Goal: Task Accomplishment & Management: Complete application form

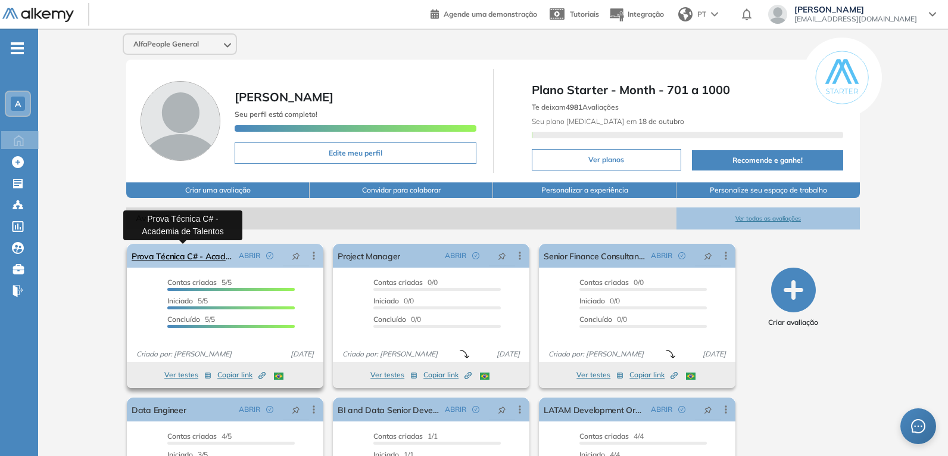
click at [149, 256] on link "Prova Técnica C# - Academia de Talentos" at bounding box center [183, 256] width 102 height 24
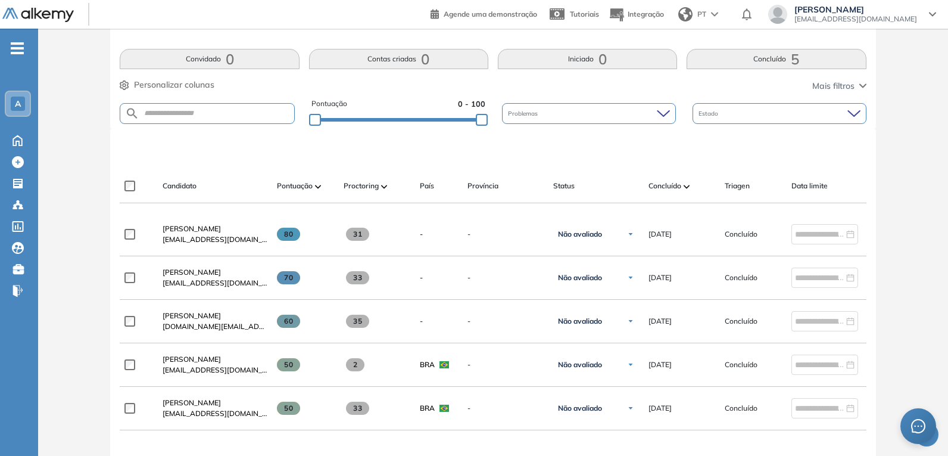
scroll to position [234, 0]
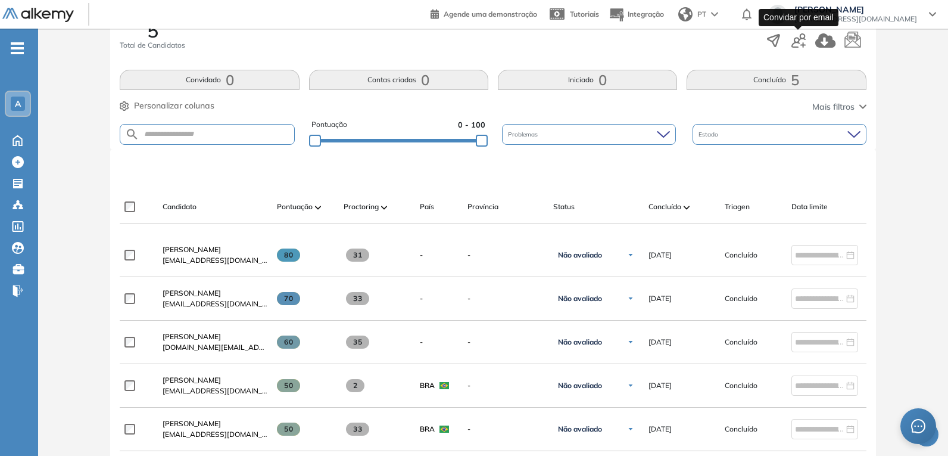
click at [795, 39] on icon "button" at bounding box center [799, 40] width 14 height 14
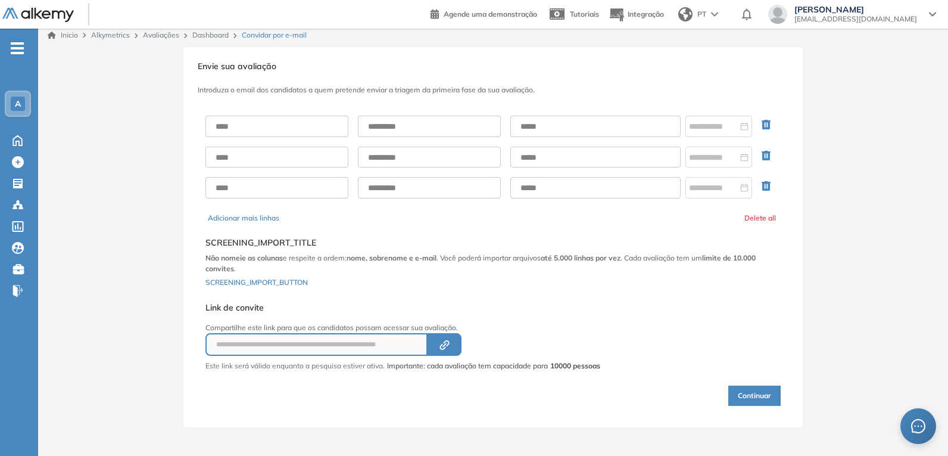
scroll to position [5, 0]
click at [247, 116] on input "text" at bounding box center [277, 126] width 143 height 21
click at [293, 130] on input "text" at bounding box center [277, 126] width 143 height 21
click at [278, 123] on input "text" at bounding box center [277, 126] width 143 height 21
type input "********"
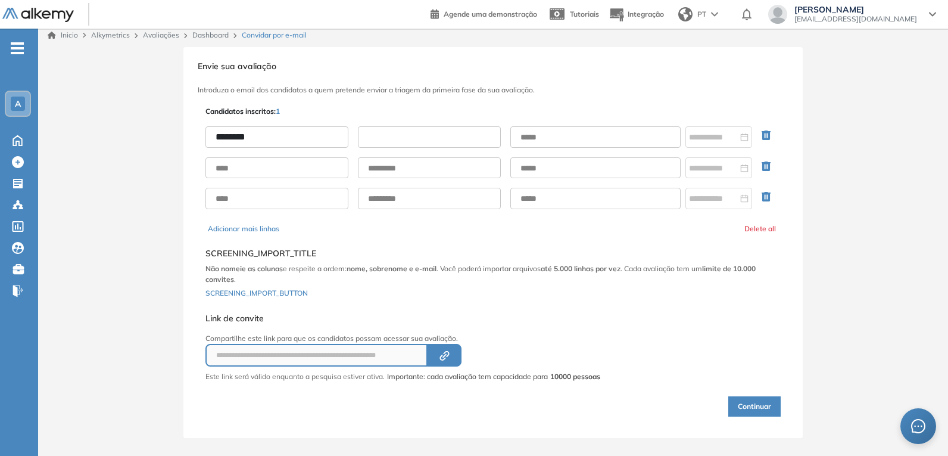
click at [399, 139] on input "text" at bounding box center [429, 136] width 143 height 21
type input "******"
click at [558, 145] on input "text" at bounding box center [595, 136] width 170 height 21
type input "**********"
click at [449, 354] on icon "button" at bounding box center [446, 354] width 6 height 6
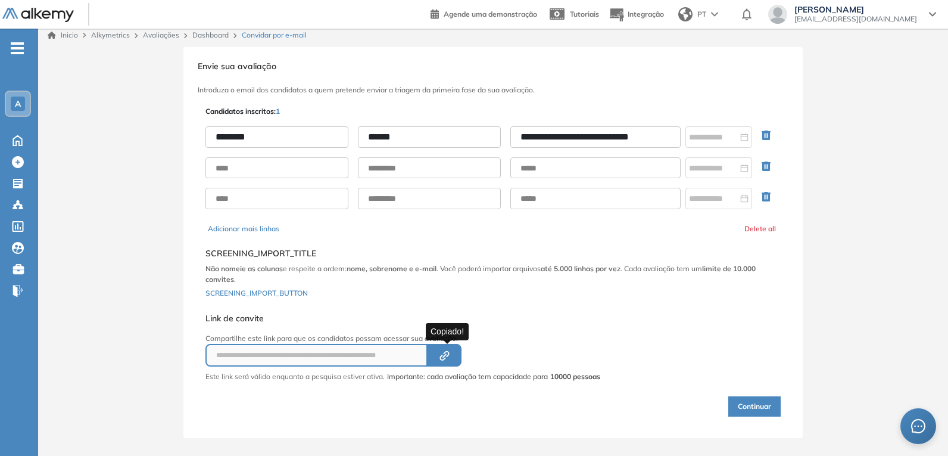
click at [447, 352] on icon "button" at bounding box center [446, 354] width 6 height 6
click at [752, 402] on button "Continuar" at bounding box center [754, 406] width 52 height 20
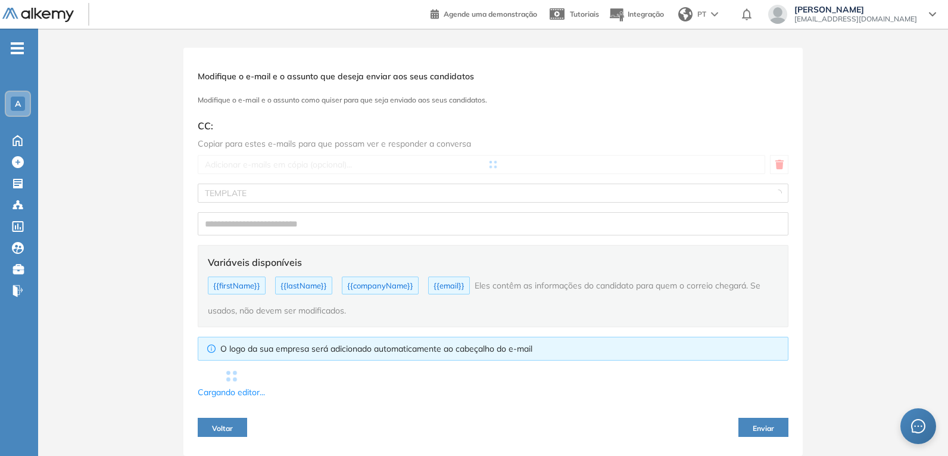
type input "**********"
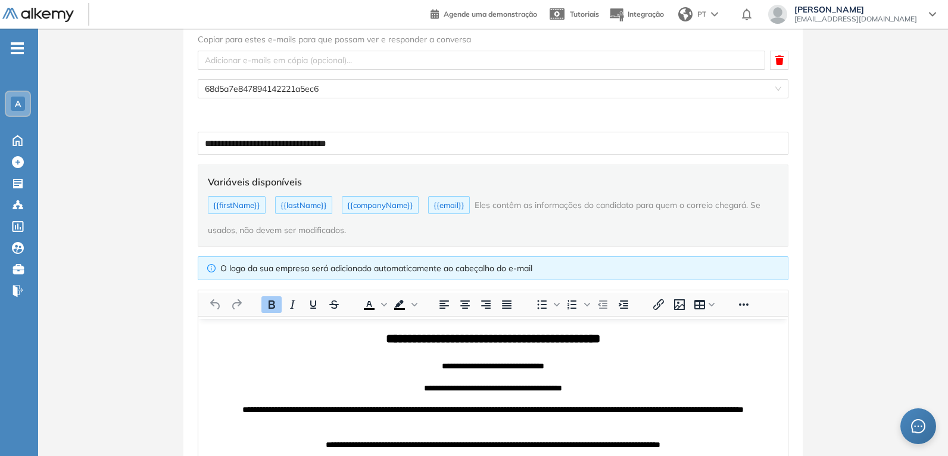
scroll to position [238, 0]
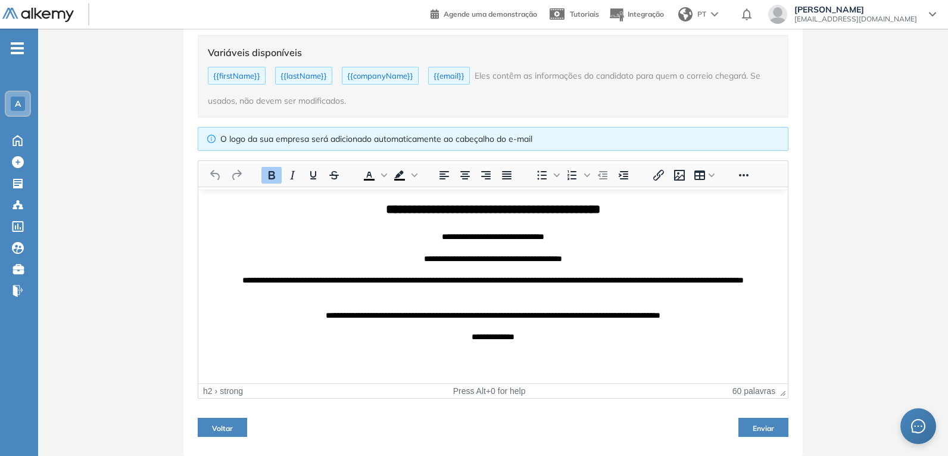
click at [773, 424] on span "Enviar" at bounding box center [763, 428] width 21 height 9
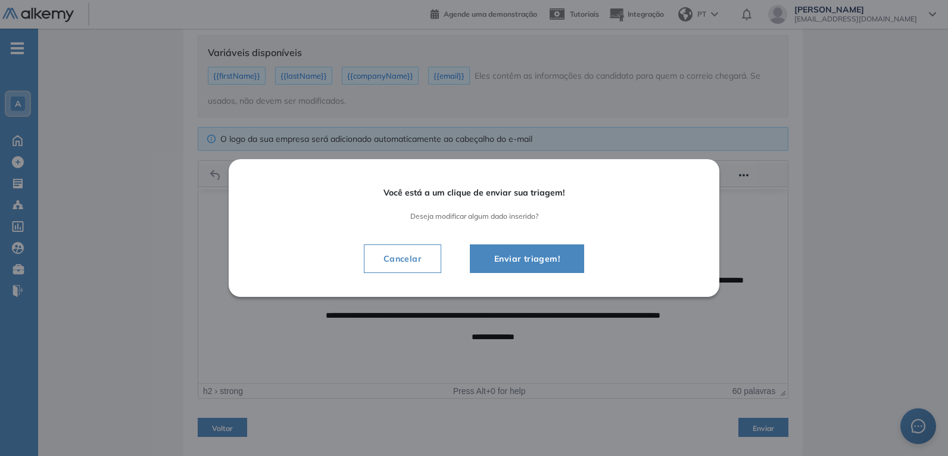
click at [517, 261] on span "Enviar triagem!" at bounding box center [527, 258] width 85 height 14
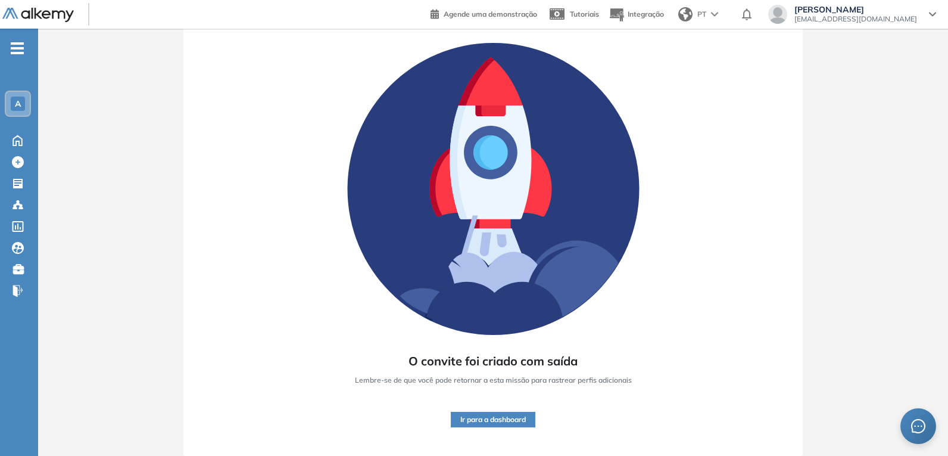
scroll to position [70, 0]
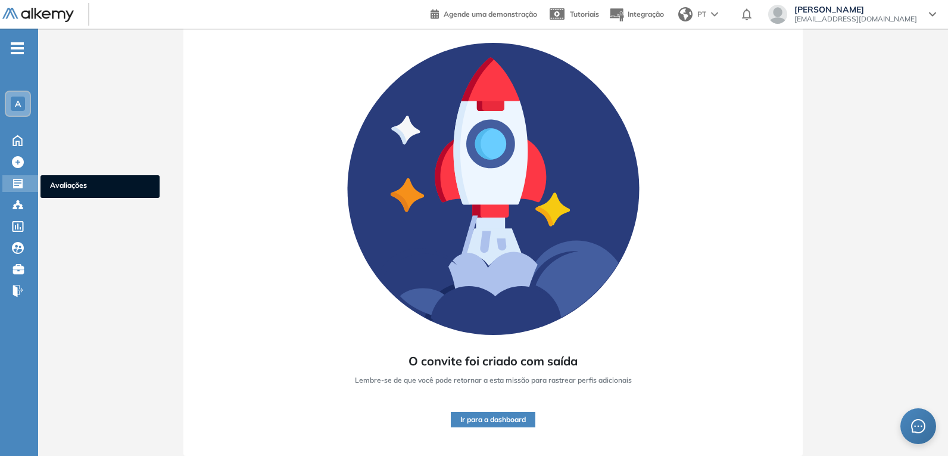
click at [14, 182] on icon at bounding box center [18, 184] width 10 height 10
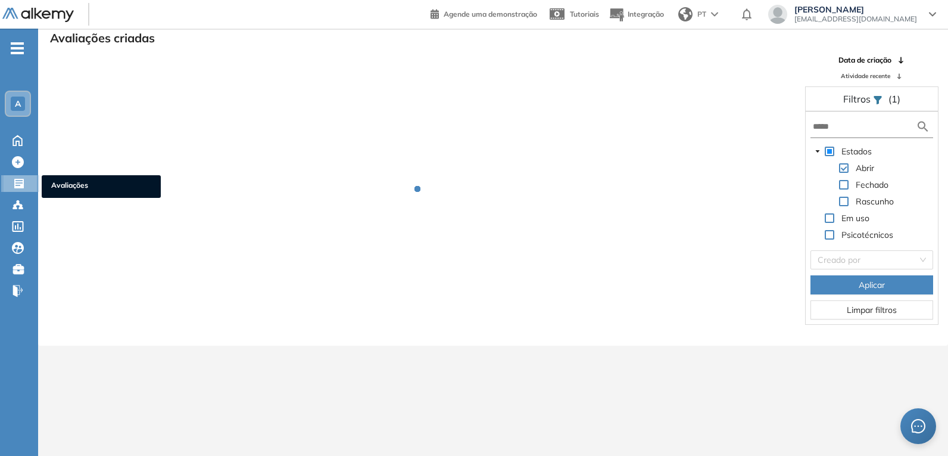
scroll to position [29, 0]
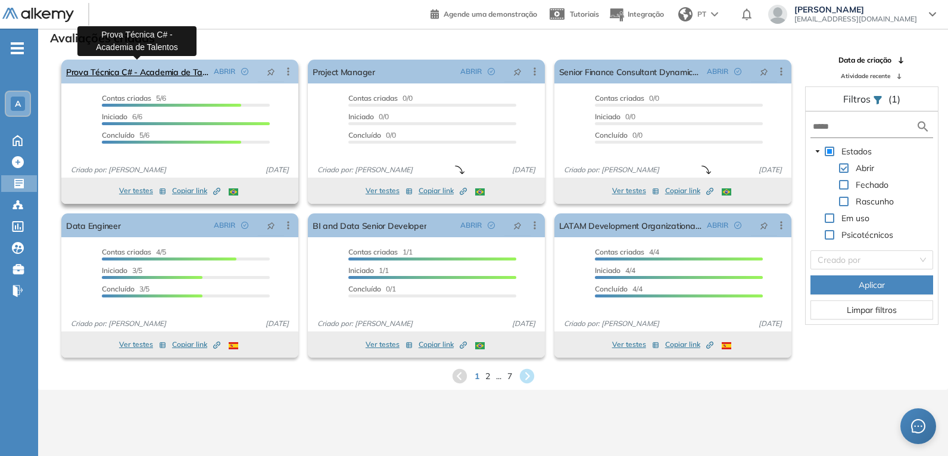
click at [178, 77] on link "Prova Técnica C# - Academia de Talentos" at bounding box center [137, 72] width 143 height 24
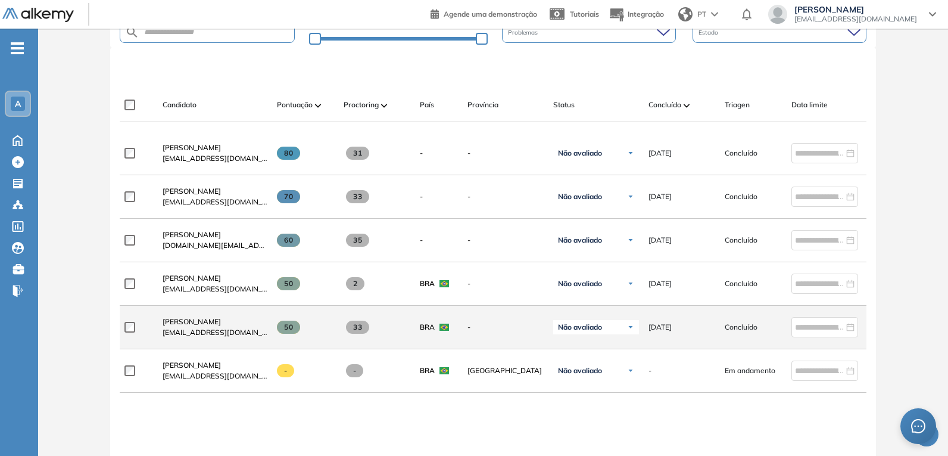
scroll to position [357, 0]
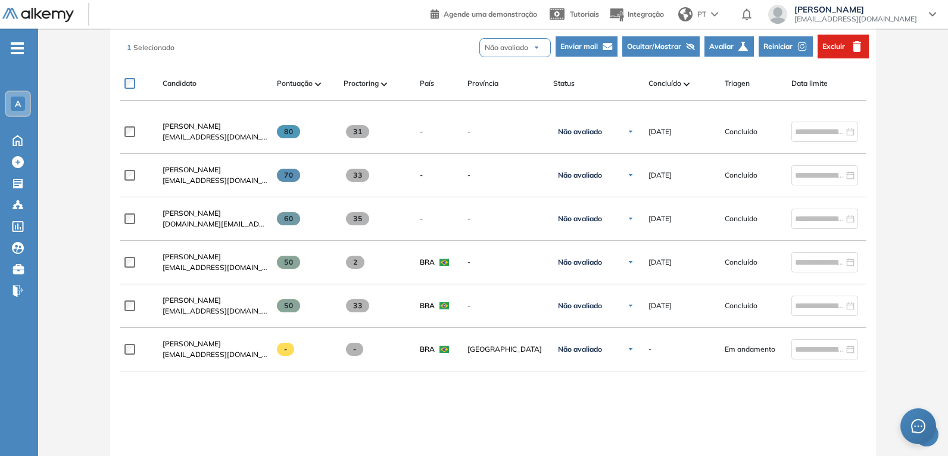
click at [834, 45] on span "Excluir" at bounding box center [834, 46] width 23 height 11
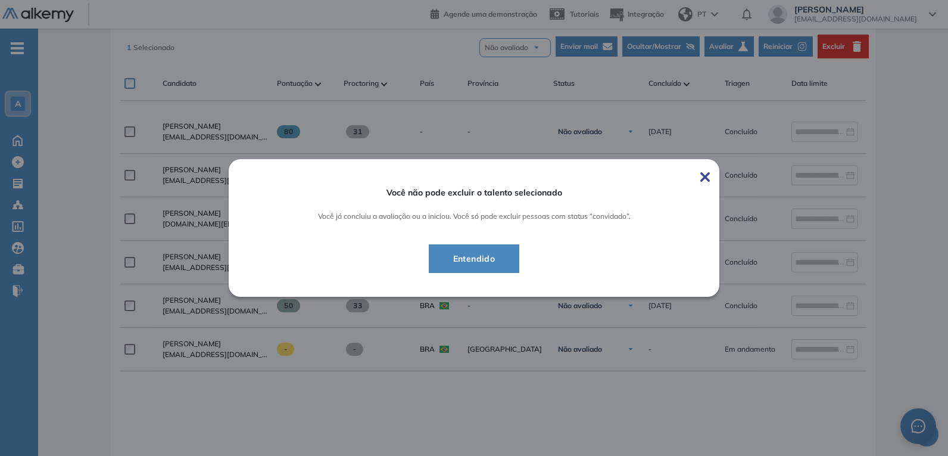
click at [700, 172] on img at bounding box center [705, 177] width 10 height 10
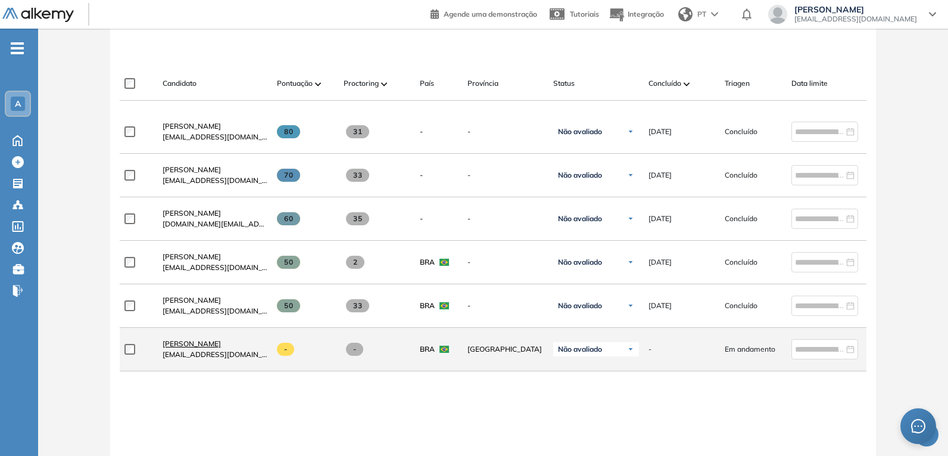
click at [213, 348] on span "[PERSON_NAME]" at bounding box center [192, 343] width 58 height 9
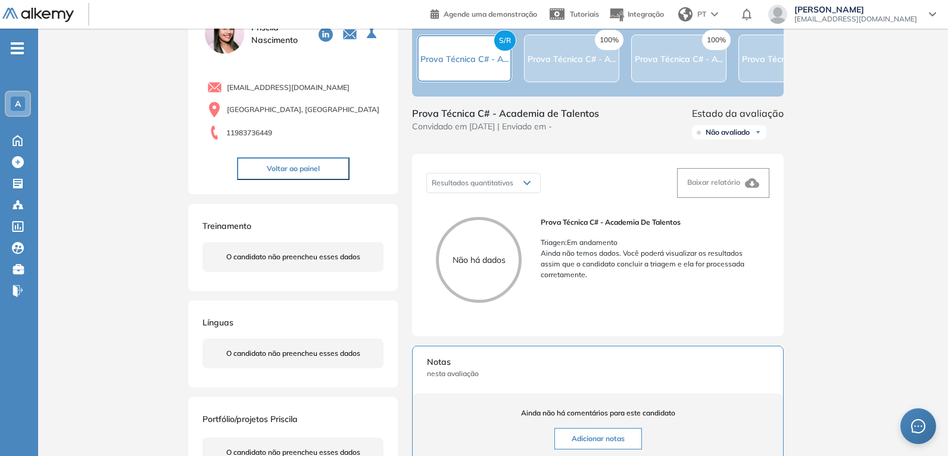
scroll to position [119, 0]
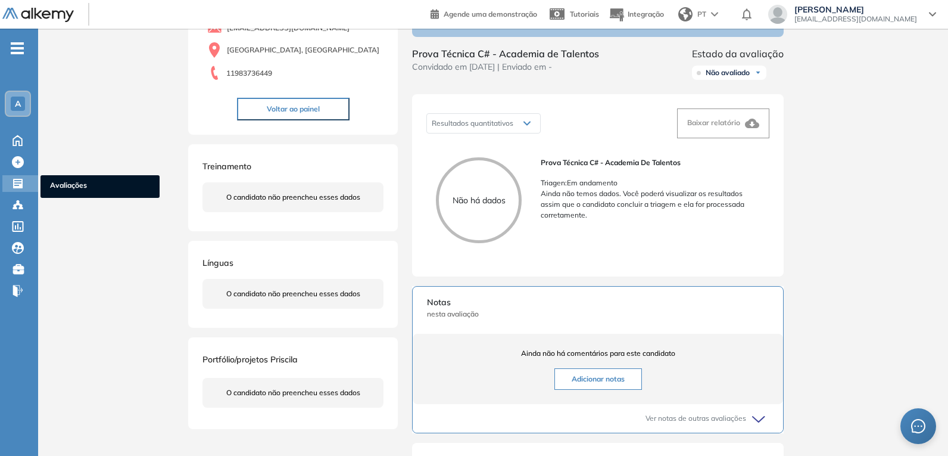
click at [20, 180] on icon at bounding box center [18, 184] width 10 height 10
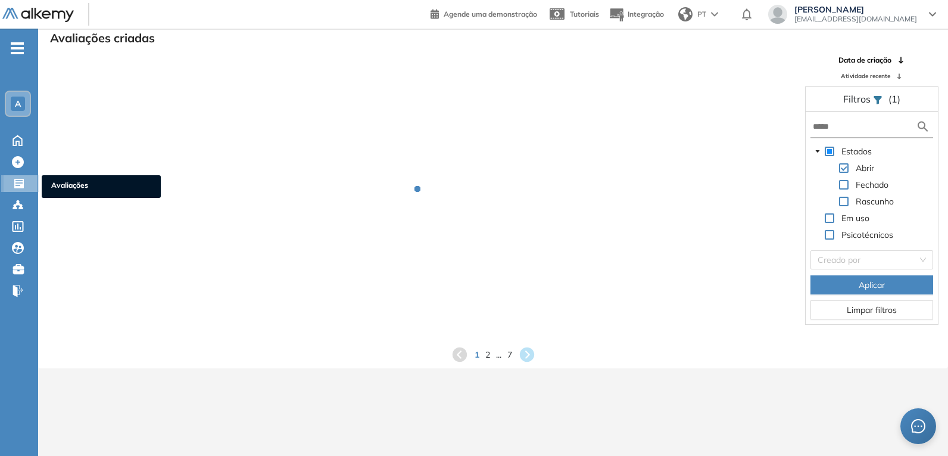
scroll to position [29, 0]
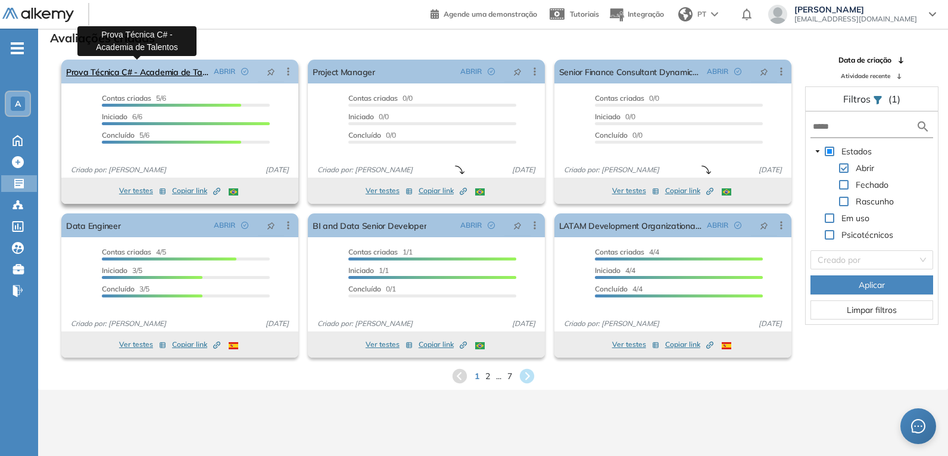
click at [161, 72] on link "Prova Técnica C# - Academia de Talentos" at bounding box center [137, 72] width 143 height 24
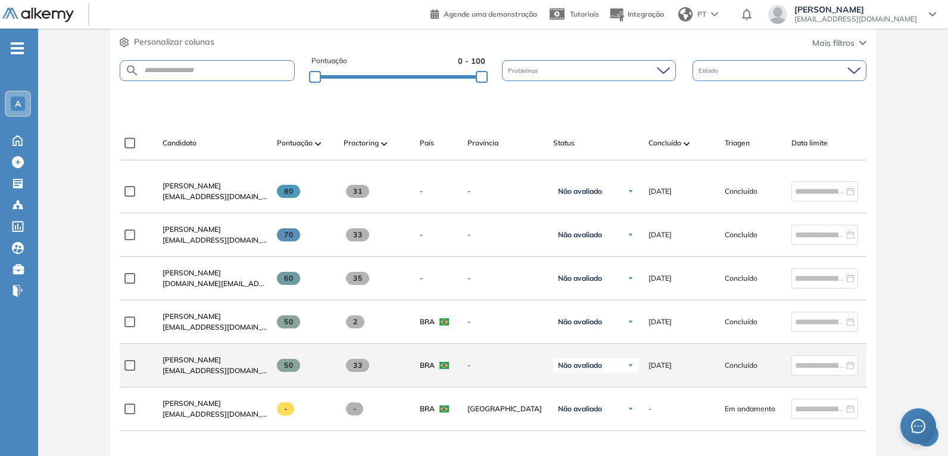
scroll to position [357, 0]
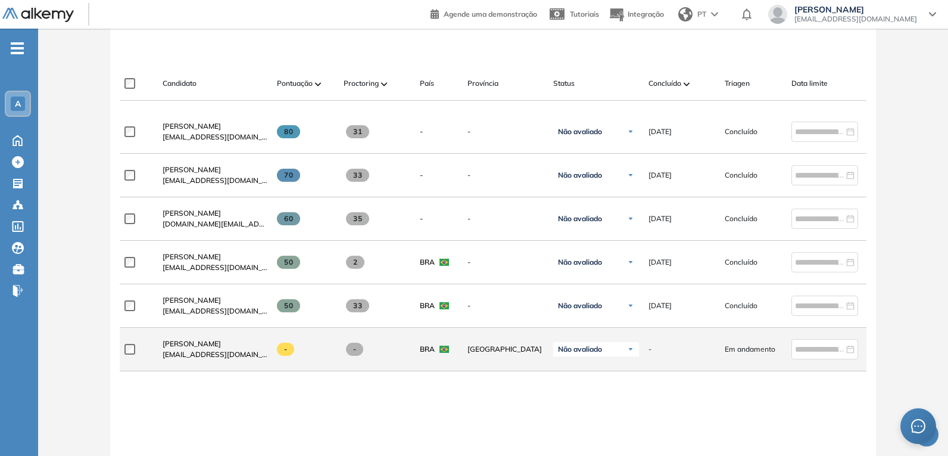
click at [768, 353] on span "Em andamento" at bounding box center [750, 349] width 51 height 11
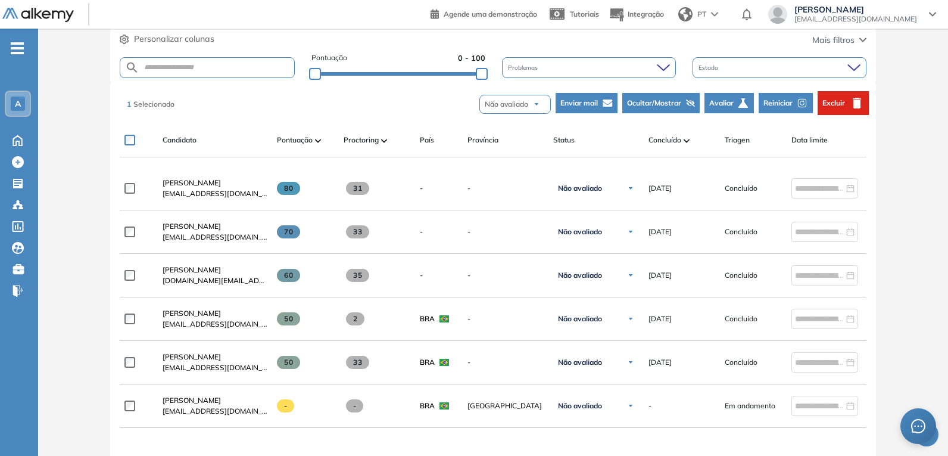
scroll to position [298, 0]
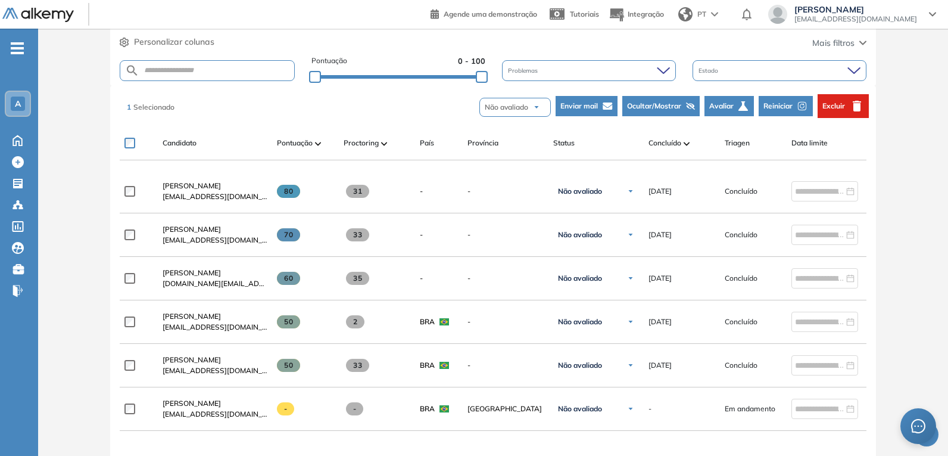
click at [841, 105] on span "Excluir" at bounding box center [834, 106] width 23 height 11
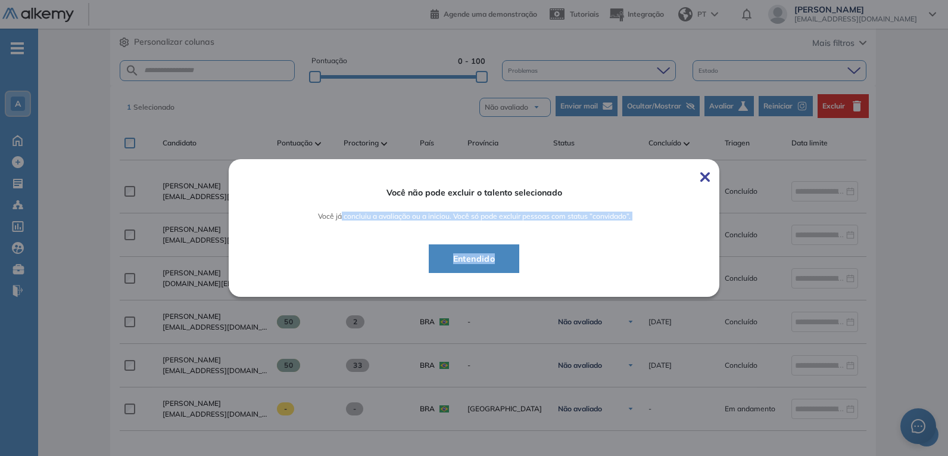
drag, startPoint x: 409, startPoint y: 211, endPoint x: 518, endPoint y: 256, distance: 117.8
click at [519, 255] on div "Você não pode excluir o talento selecionado Você já concluiu a avaliação ou a i…" at bounding box center [474, 227] width 424 height 109
click at [700, 172] on img at bounding box center [705, 177] width 10 height 10
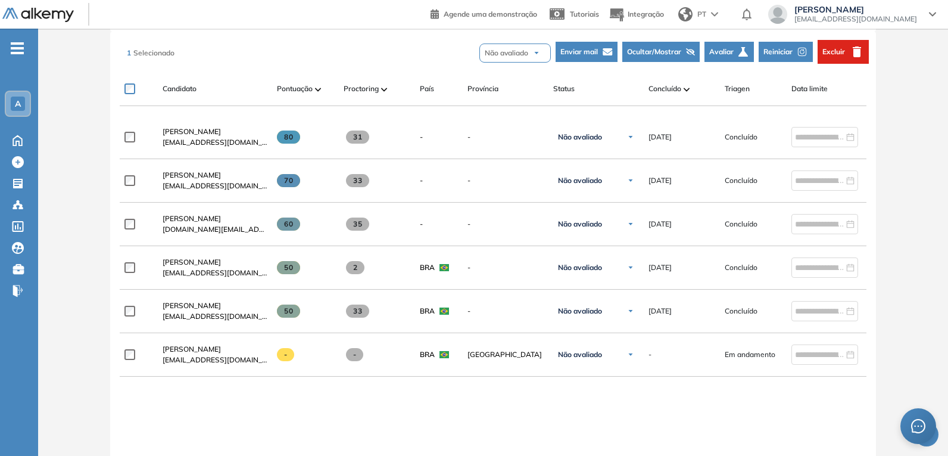
scroll to position [417, 0]
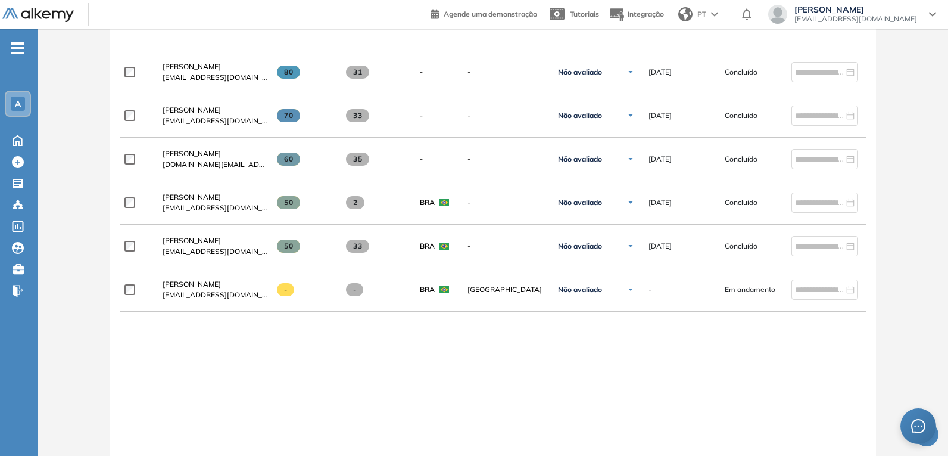
click at [161, 353] on div "[PERSON_NAME] [EMAIL_ADDRESS][DOMAIN_NAME] 80 31 - - Não avaliado Não avaliado …" at bounding box center [493, 281] width 746 height 461
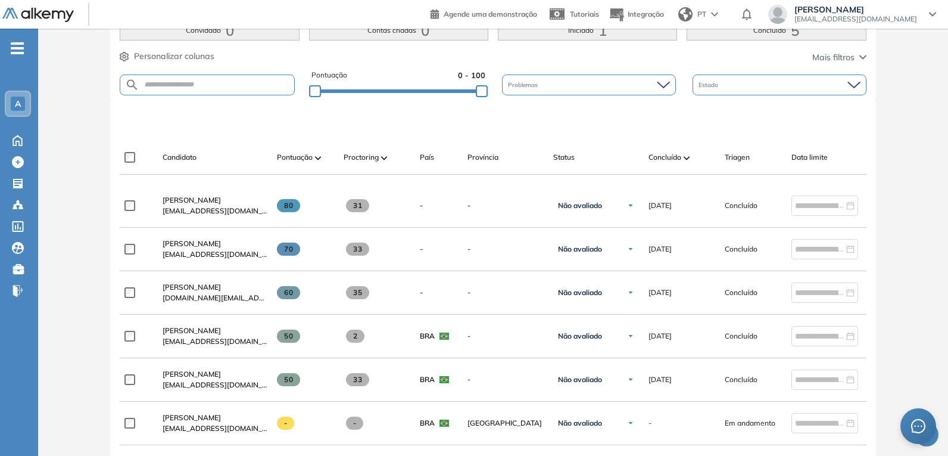
scroll to position [238, 0]
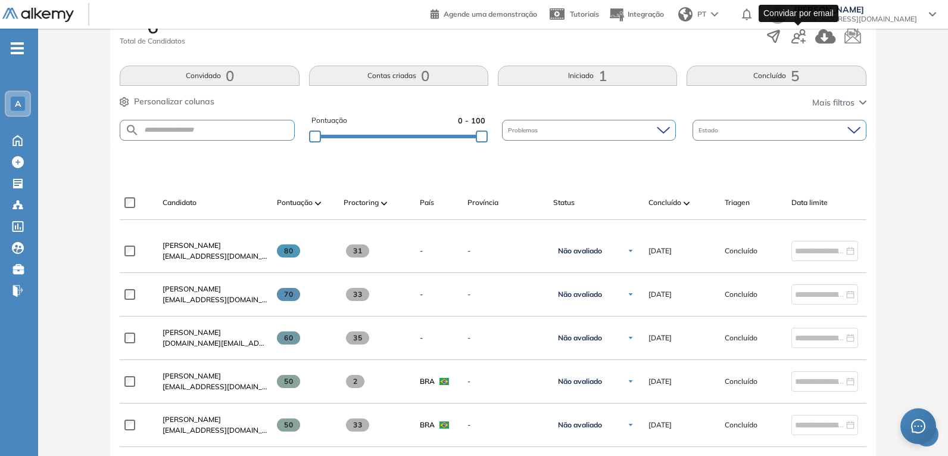
click at [800, 38] on icon "button" at bounding box center [799, 36] width 14 height 14
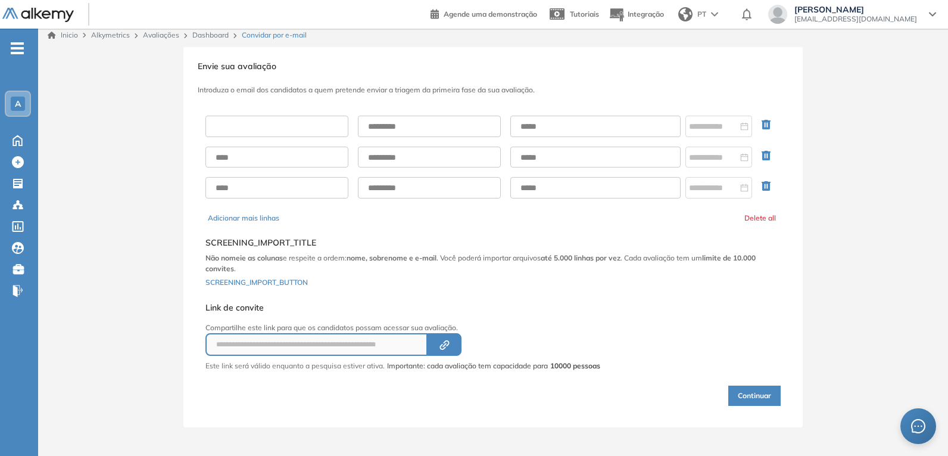
click at [323, 127] on input "text" at bounding box center [277, 126] width 143 height 21
click at [552, 132] on input "text" at bounding box center [595, 126] width 170 height 21
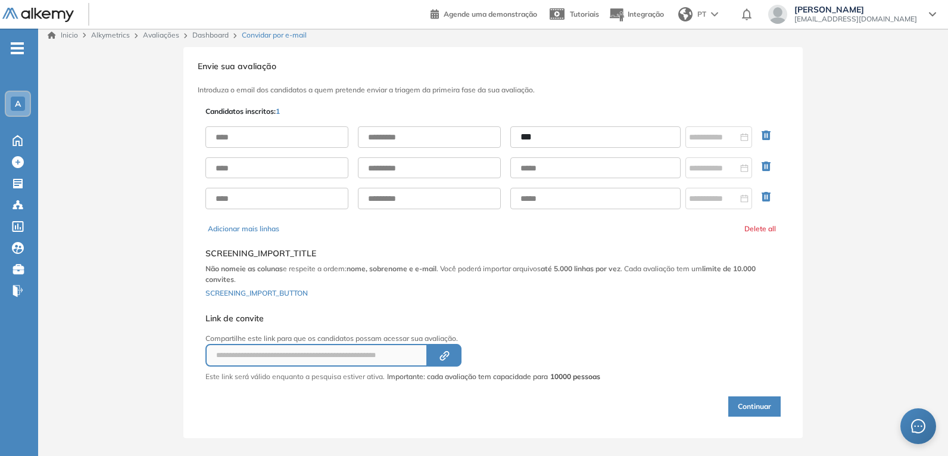
type input "**********"
click at [267, 133] on input "text" at bounding box center [277, 136] width 143 height 21
type input "*"
type input "********"
type input "******"
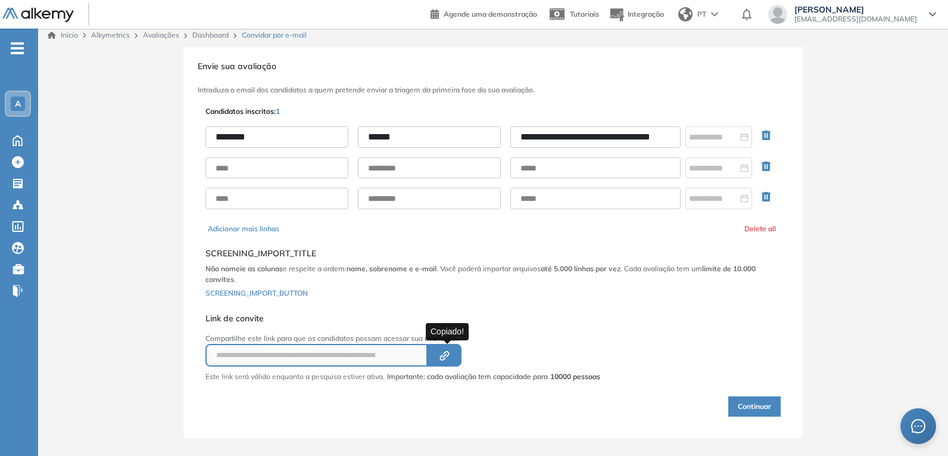
click at [457, 353] on button "Created by potrace 1.16, written by [PERSON_NAME] [DATE]-[DATE]" at bounding box center [445, 355] width 34 height 23
click at [756, 406] on button "Continuar" at bounding box center [754, 406] width 52 height 20
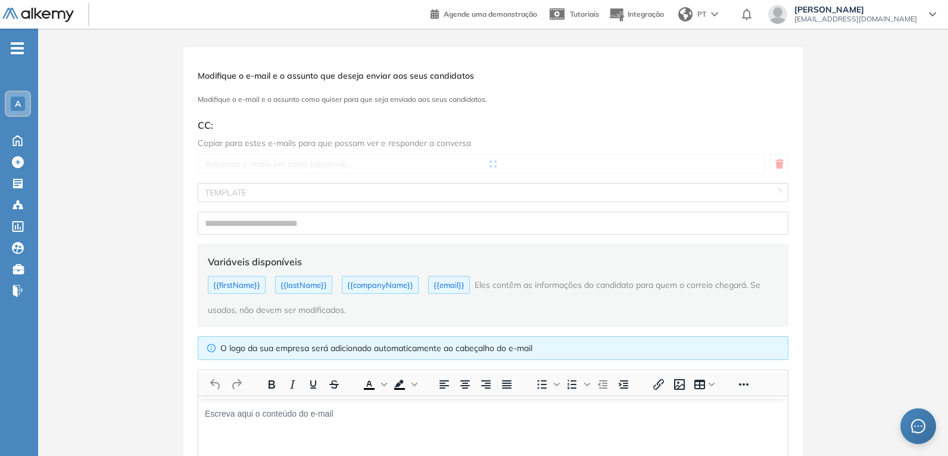
type input "**********"
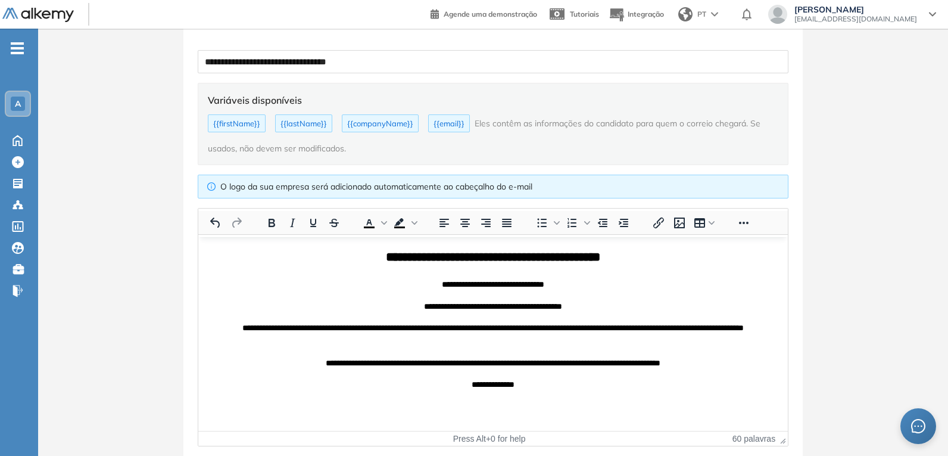
scroll to position [238, 0]
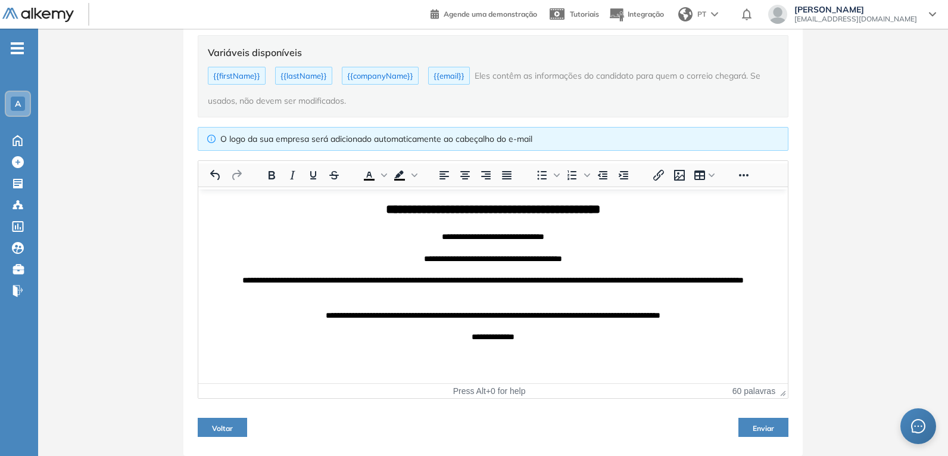
click at [760, 425] on span "Enviar" at bounding box center [763, 428] width 21 height 9
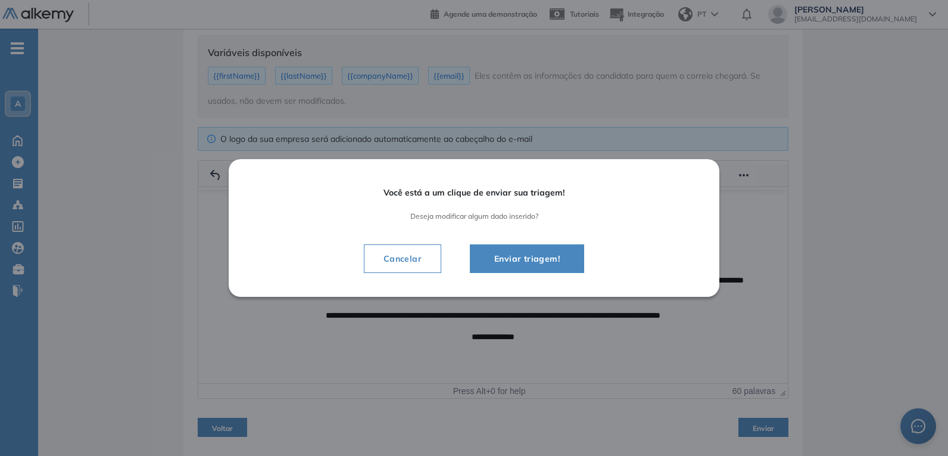
click at [530, 254] on span "Enviar triagem!" at bounding box center [527, 258] width 85 height 14
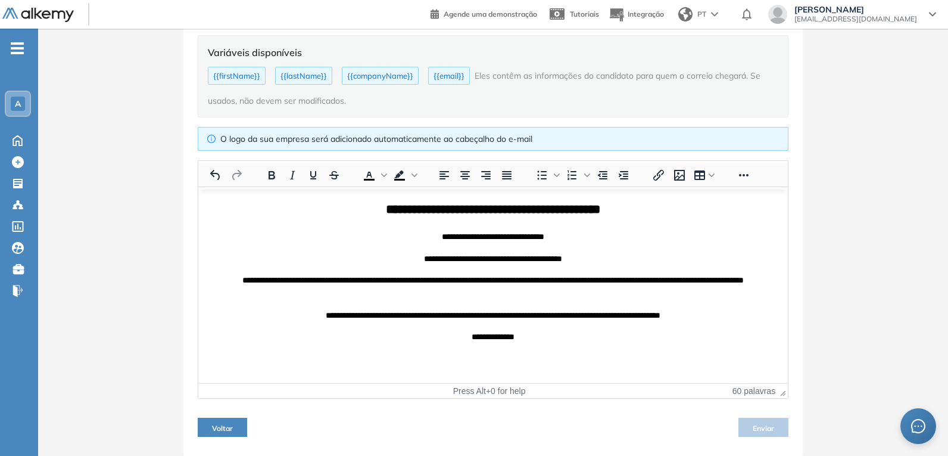
scroll to position [70, 0]
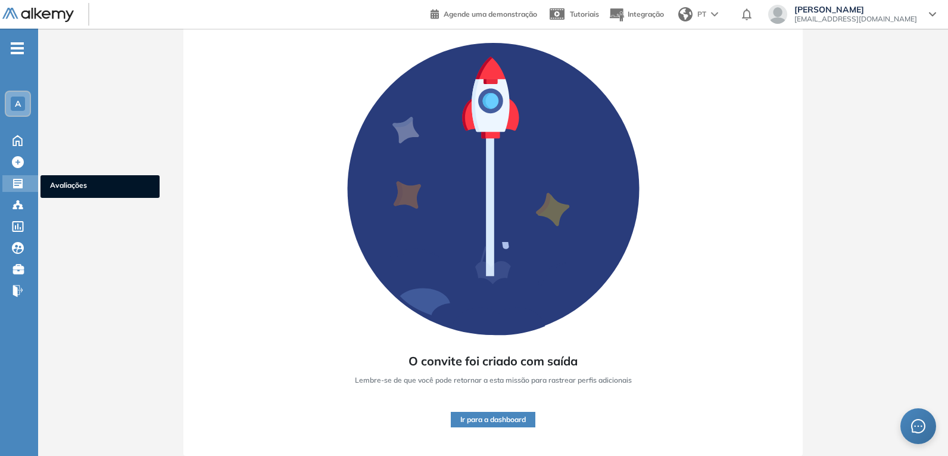
click at [21, 182] on icon at bounding box center [18, 184] width 10 height 10
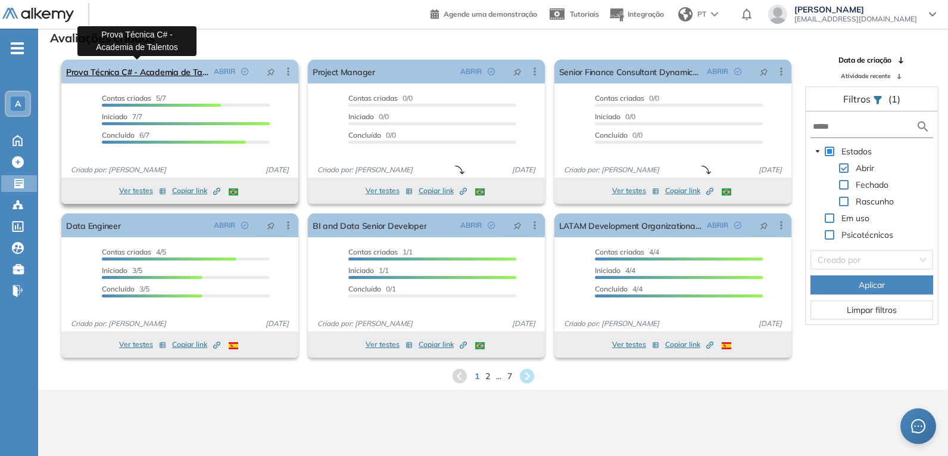
click at [144, 68] on link "Prova Técnica C# - Academia de Talentos" at bounding box center [137, 72] width 143 height 24
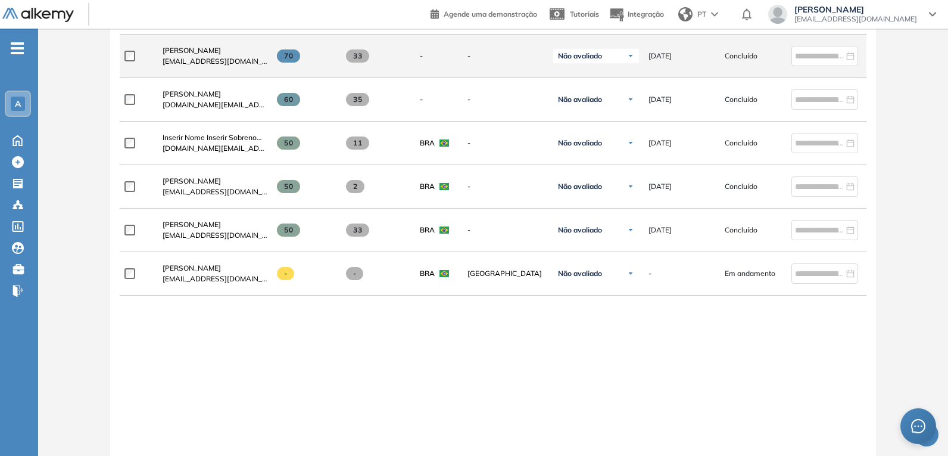
scroll to position [298, 0]
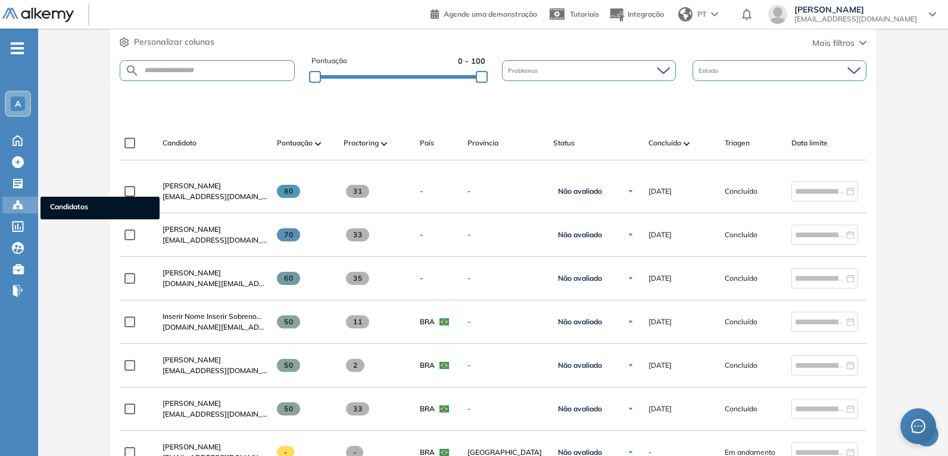
click at [17, 201] on circle at bounding box center [18, 201] width 2 height 2
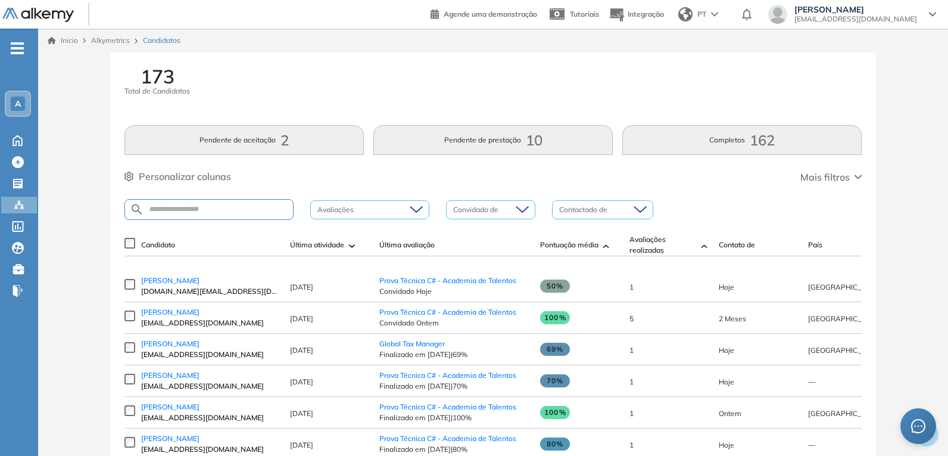
scroll to position [60, 0]
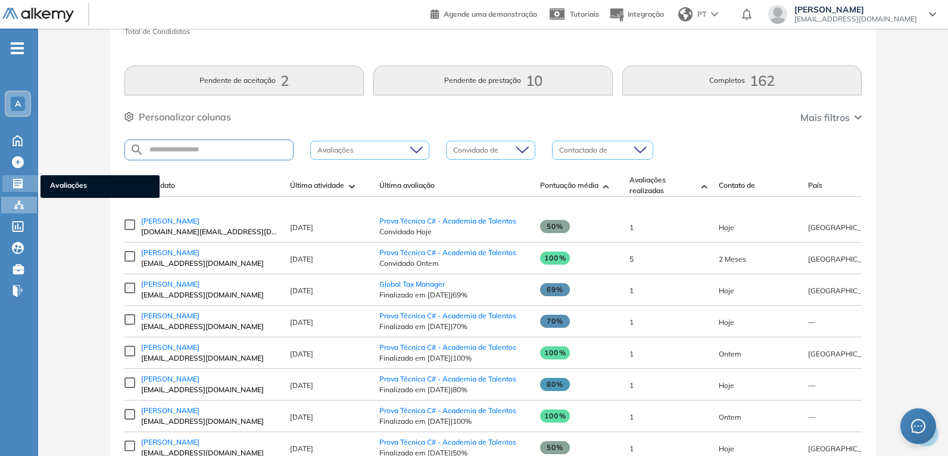
click at [16, 179] on icon at bounding box center [18, 184] width 10 height 10
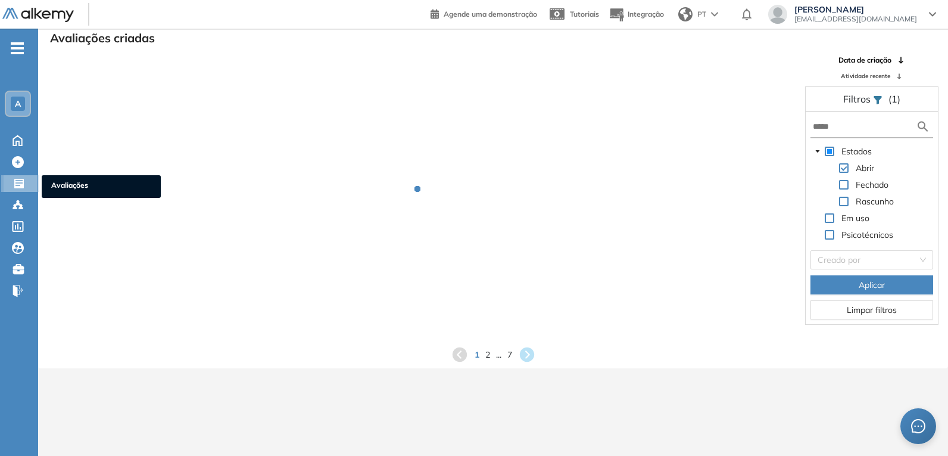
scroll to position [29, 0]
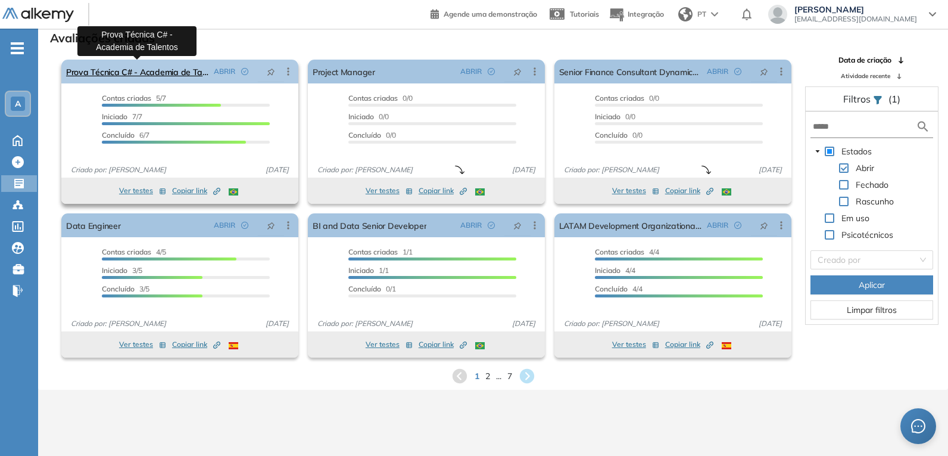
click at [126, 64] on link "Prova Técnica C# - Academia de Talentos" at bounding box center [137, 72] width 143 height 24
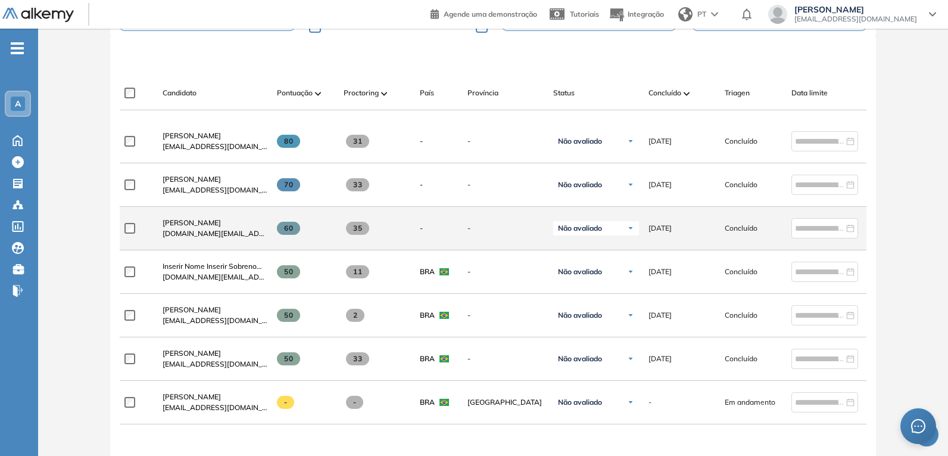
scroll to position [369, 0]
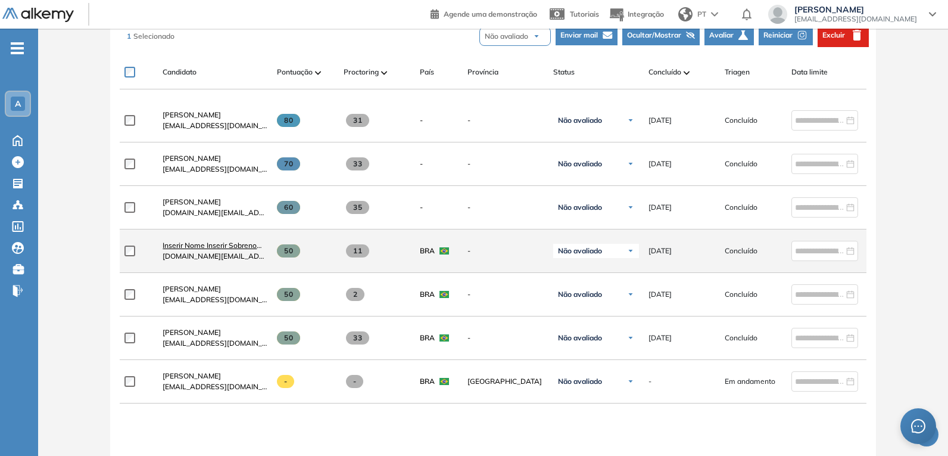
click at [223, 249] on span "Inserir Nome Inserir Sobrenome Completo" at bounding box center [232, 245] width 139 height 9
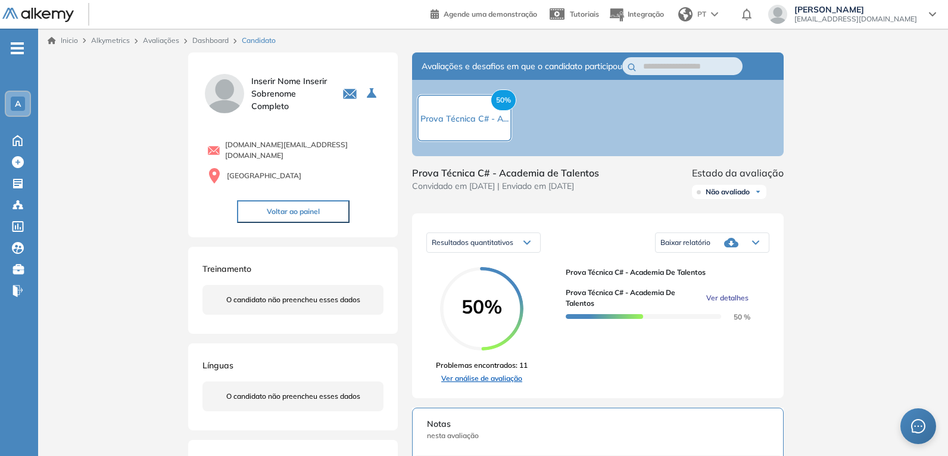
click at [475, 378] on link "Ver análise de avaliação" at bounding box center [482, 378] width 92 height 11
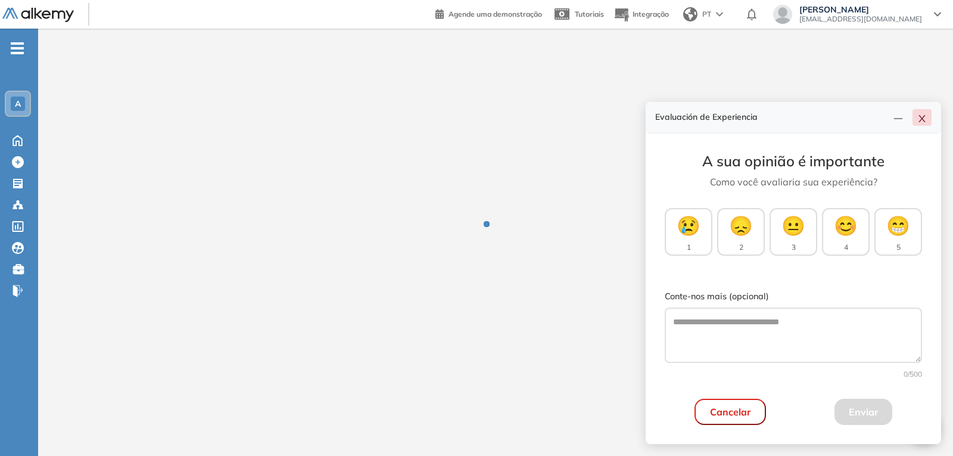
click at [920, 114] on icon "close" at bounding box center [922, 119] width 10 height 10
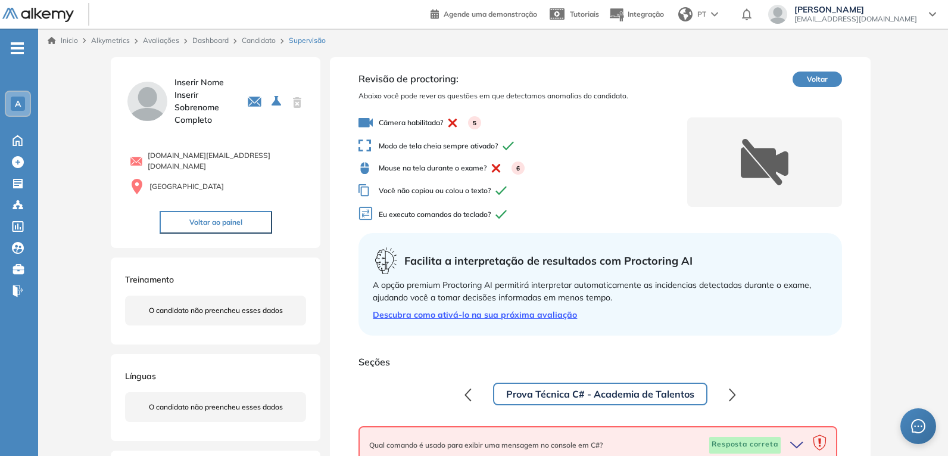
click at [784, 183] on icon at bounding box center [765, 162] width 48 height 46
click at [13, 185] on icon at bounding box center [18, 184] width 12 height 12
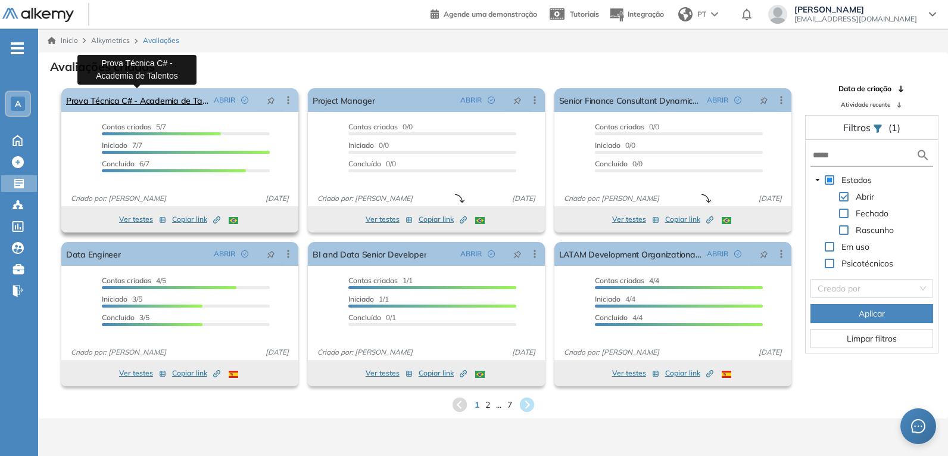
click at [135, 93] on link "Prova Técnica C# - Academia de Talentos" at bounding box center [137, 100] width 143 height 24
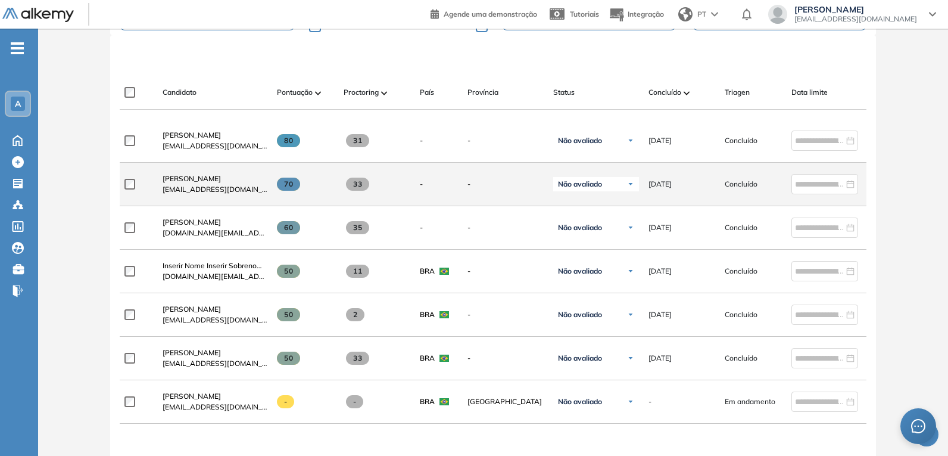
scroll to position [357, 0]
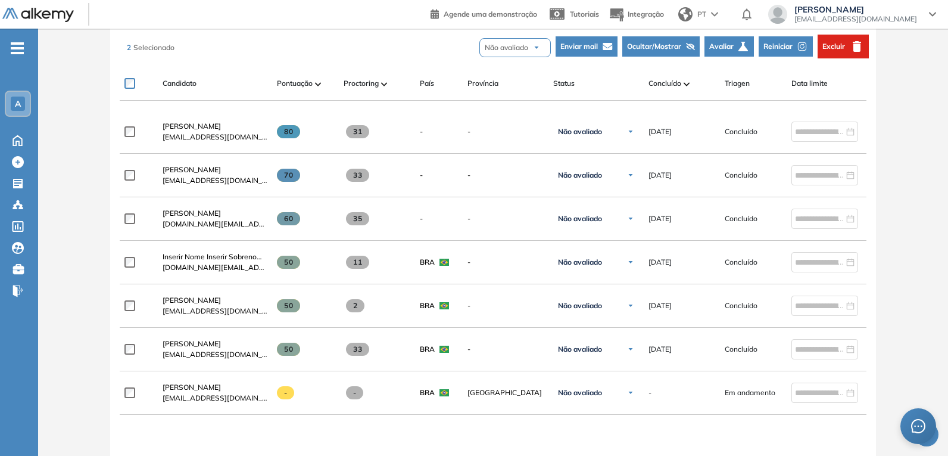
click at [671, 48] on span "Ocultar/Mostrar" at bounding box center [654, 46] width 54 height 11
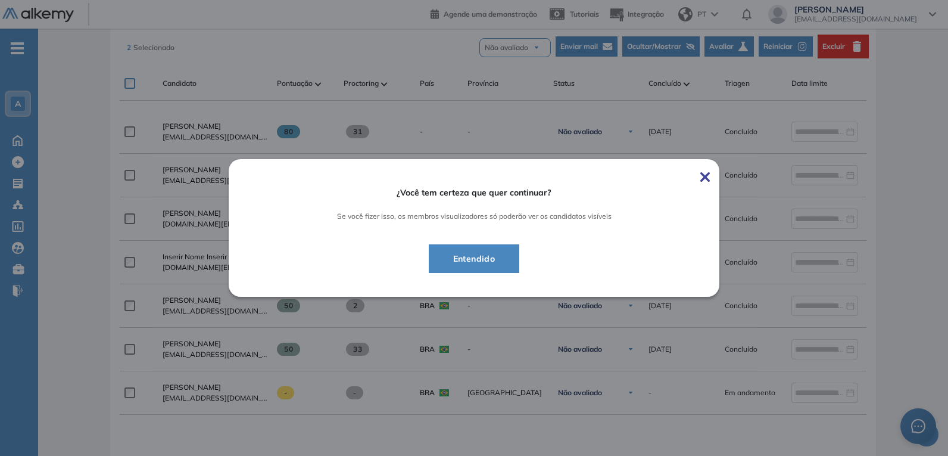
click at [454, 266] on span "Entendido" at bounding box center [474, 258] width 61 height 14
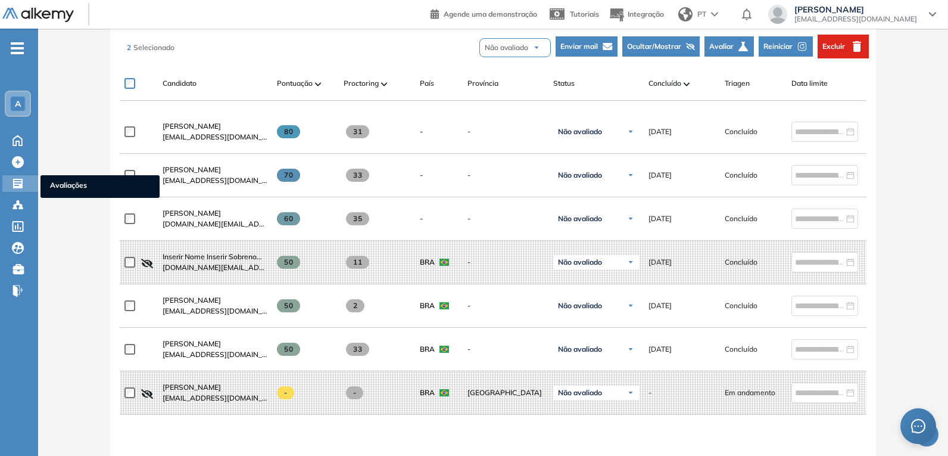
click at [15, 188] on icon at bounding box center [18, 184] width 10 height 10
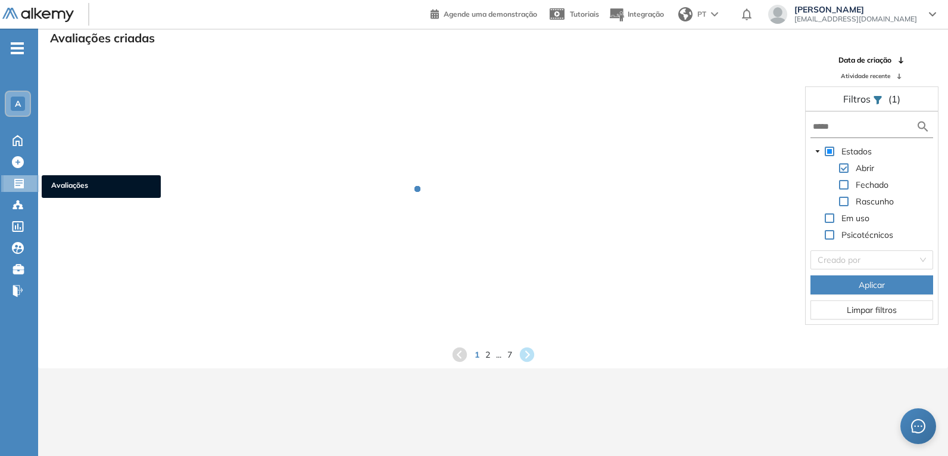
scroll to position [29, 0]
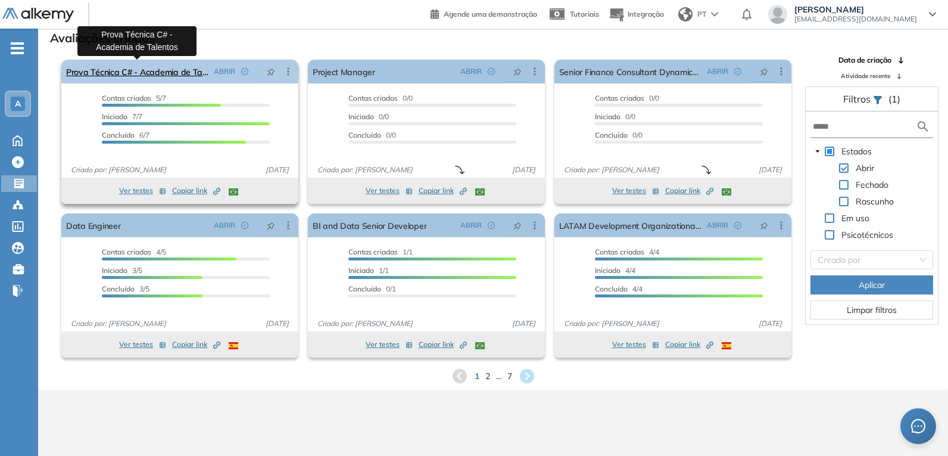
click at [162, 74] on link "Prova Técnica C# - Academia de Talentos" at bounding box center [137, 72] width 143 height 24
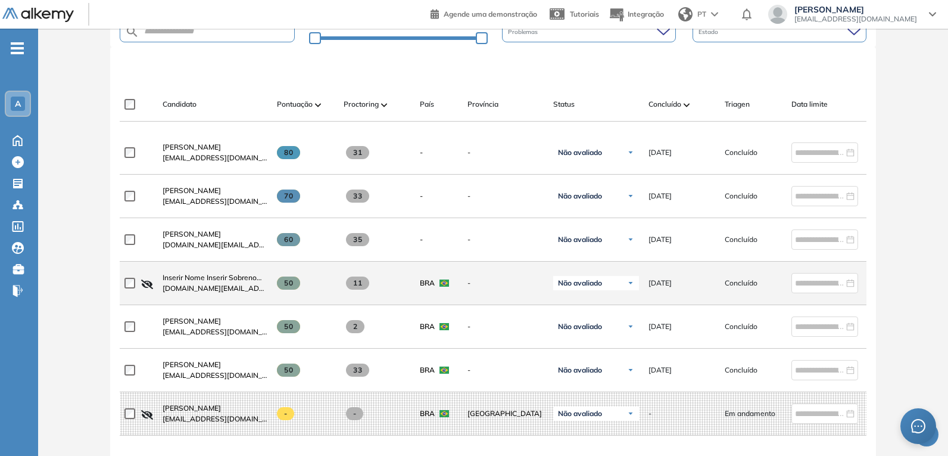
scroll to position [357, 0]
